Goal: Register for event/course

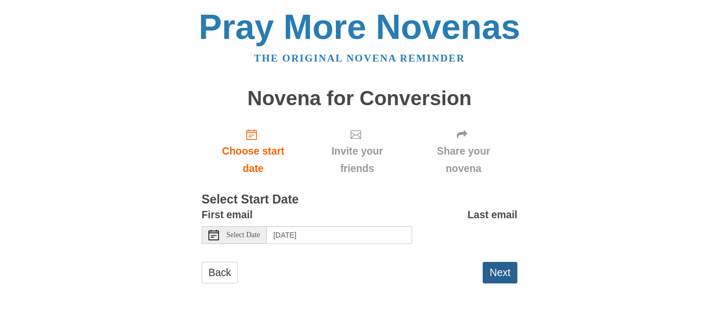
click at [507, 275] on button "Next" at bounding box center [500, 273] width 35 height 22
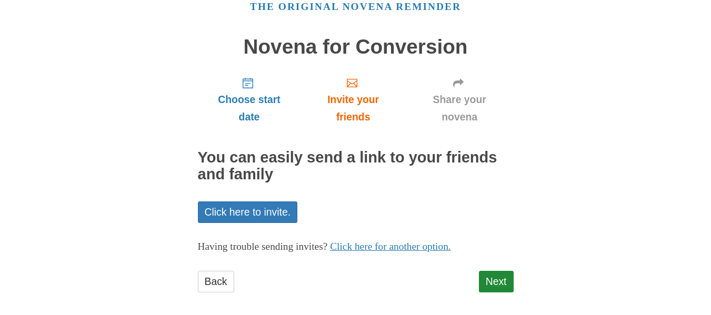
scroll to position [56, 0]
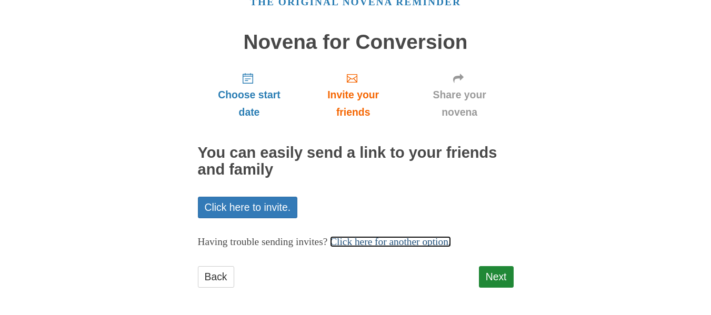
click at [451, 244] on link "Click here for another option." at bounding box center [390, 241] width 121 height 11
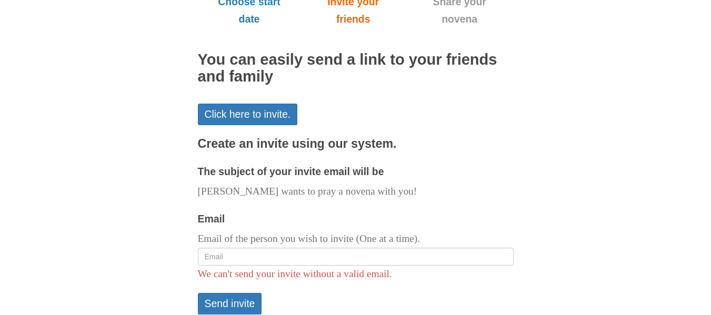
scroll to position [159, 0]
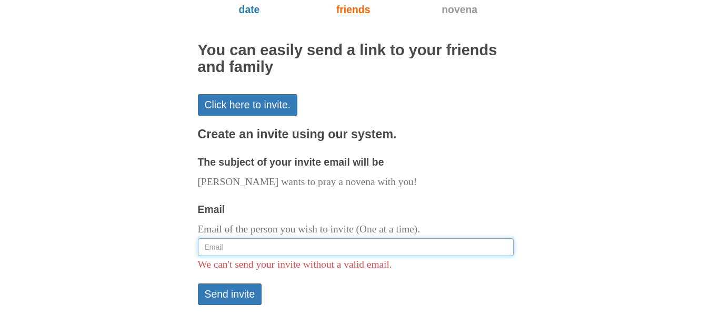
click at [365, 249] on input "Email" at bounding box center [356, 248] width 316 height 18
type input "[EMAIL_ADDRESS][DOMAIN_NAME]"
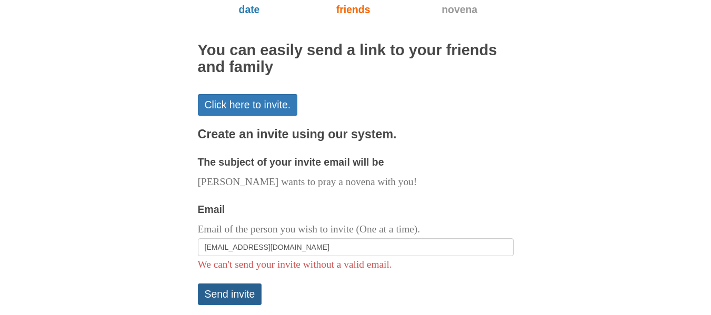
click at [243, 293] on button "Send invite" at bounding box center [230, 295] width 64 height 22
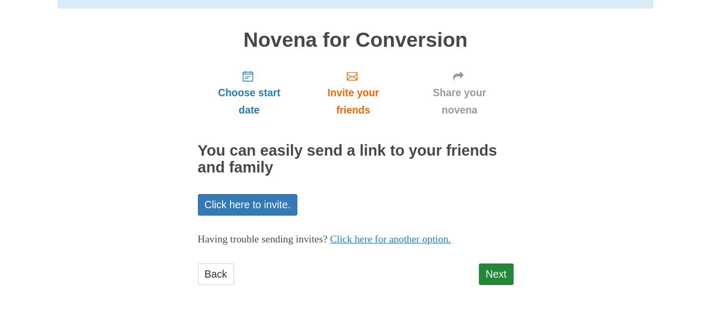
scroll to position [110, 0]
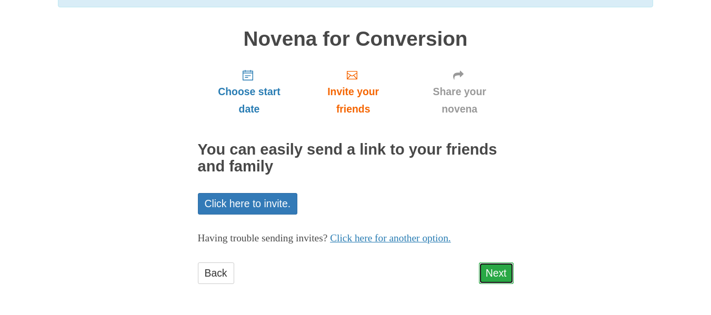
click at [496, 270] on link "Next" at bounding box center [496, 274] width 35 height 22
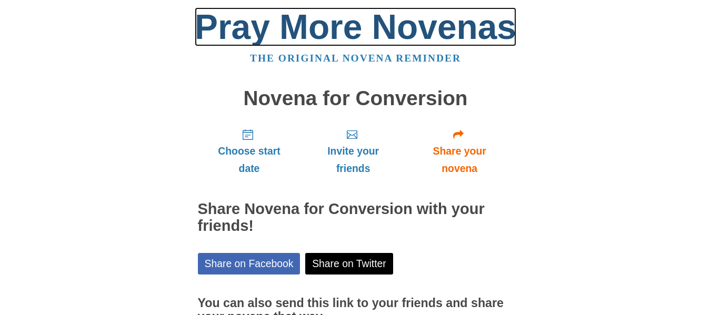
click at [439, 19] on link "Pray More Novenas" at bounding box center [356, 26] width 322 height 39
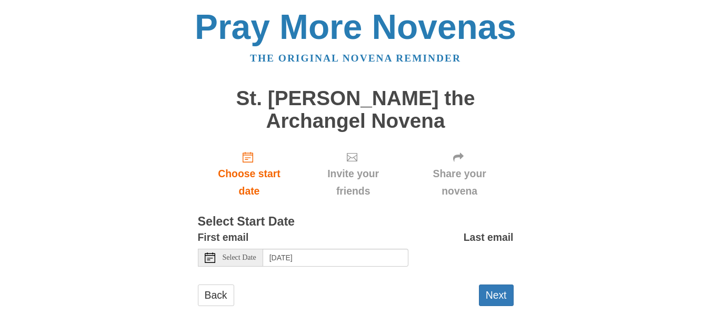
click at [556, 202] on div "Pray More Novenas The original novena reminder St. Raphael the Archangel Novena…" at bounding box center [356, 168] width 616 height 337
click at [227, 263] on div "Select Date" at bounding box center [230, 258] width 65 height 18
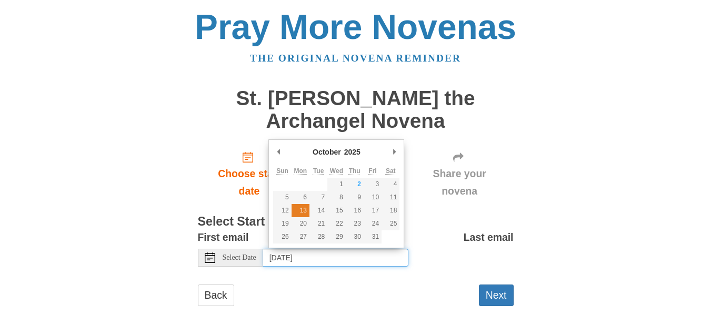
type input "Monday, October 13th"
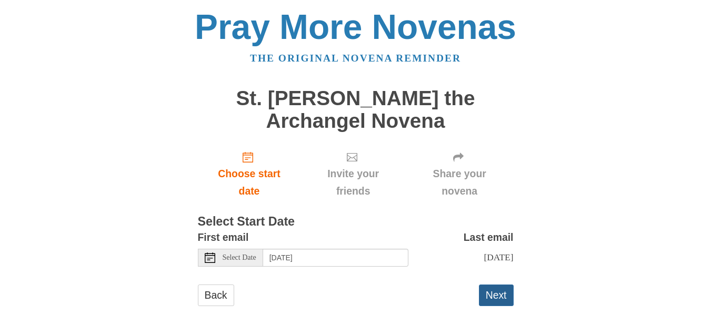
click at [506, 306] on button "Next" at bounding box center [496, 296] width 35 height 22
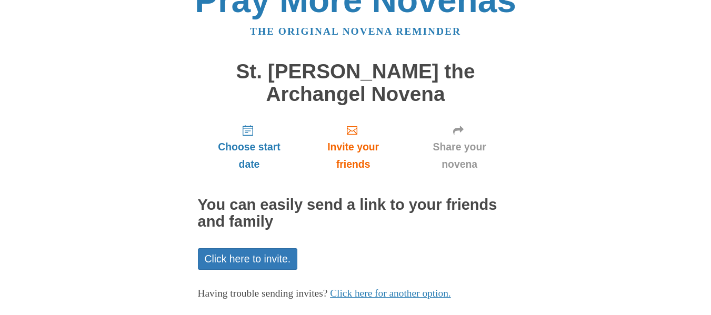
scroll to position [82, 0]
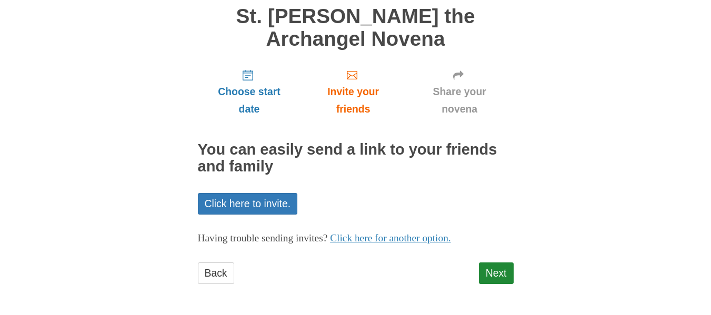
click at [445, 242] on link "Click here for another option." at bounding box center [390, 238] width 121 height 11
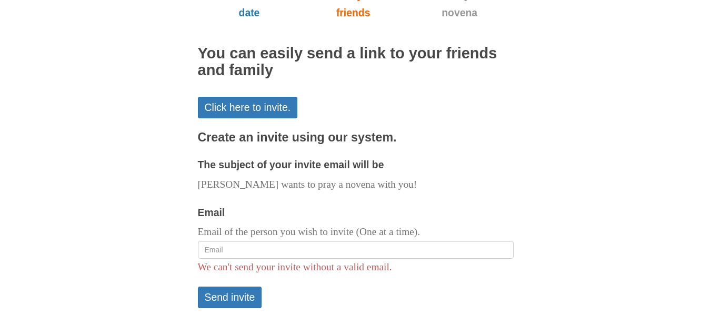
scroll to position [196, 0]
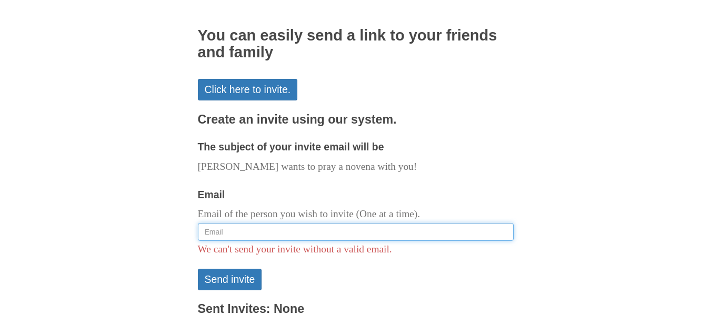
click at [407, 234] on input "Email" at bounding box center [356, 232] width 316 height 18
type input "[EMAIL_ADDRESS][DOMAIN_NAME]"
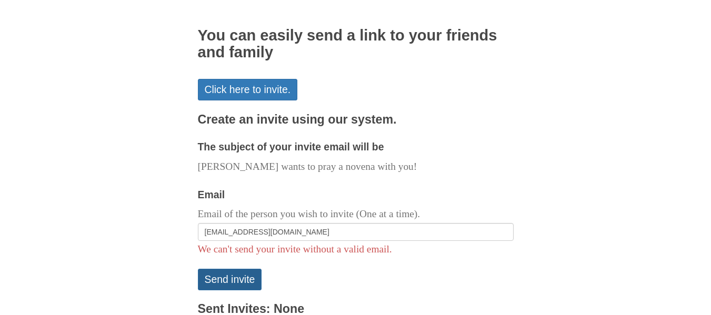
click at [243, 283] on button "Send invite" at bounding box center [230, 280] width 64 height 22
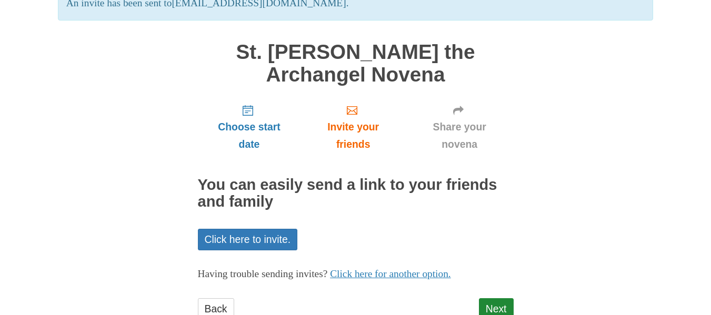
scroll to position [132, 0]
